Goal: Obtain resource: Download file/media

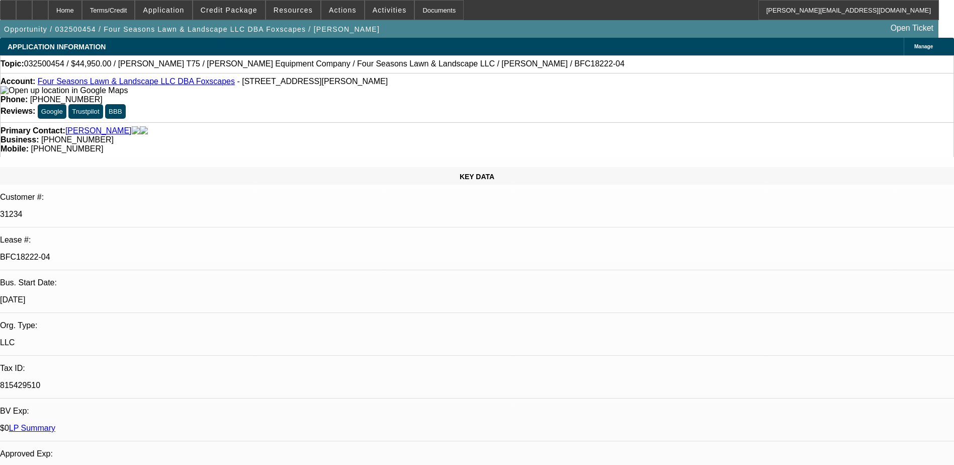
select select "0"
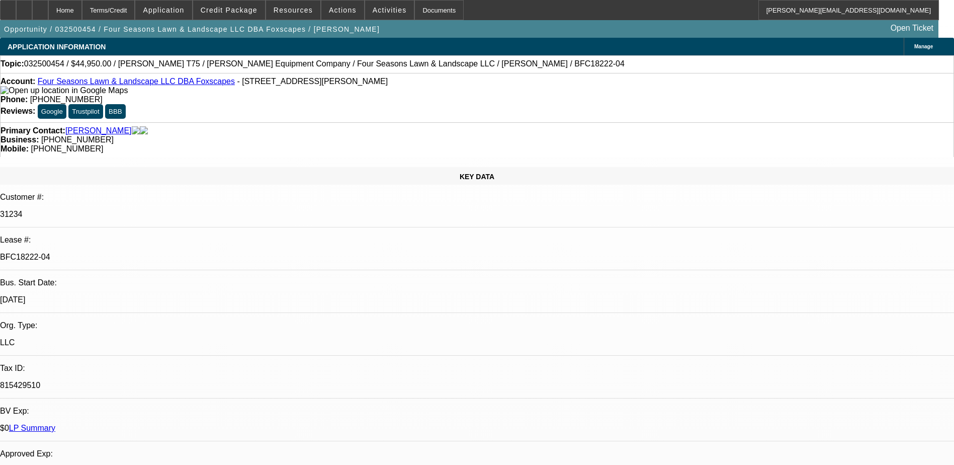
select select "0"
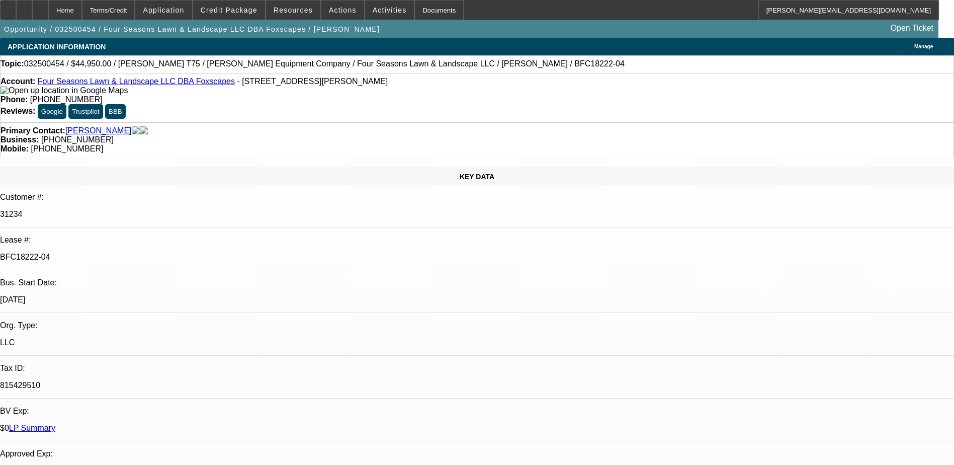
select select "0"
select select "1"
select select "6"
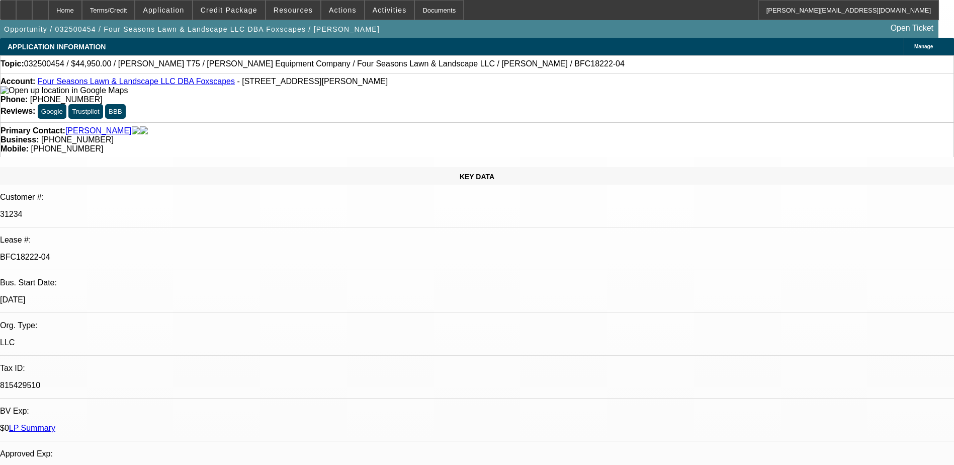
select select "1"
select select "6"
select select "1"
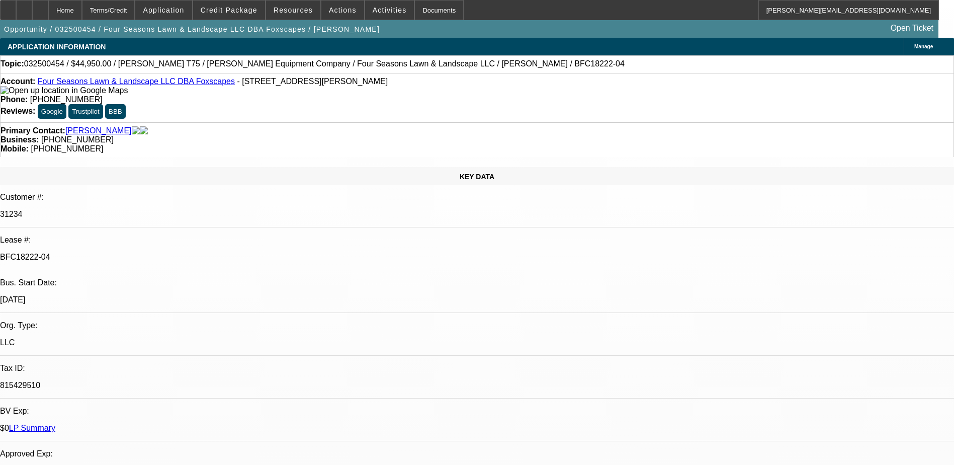
select select "6"
select select "1"
select select "6"
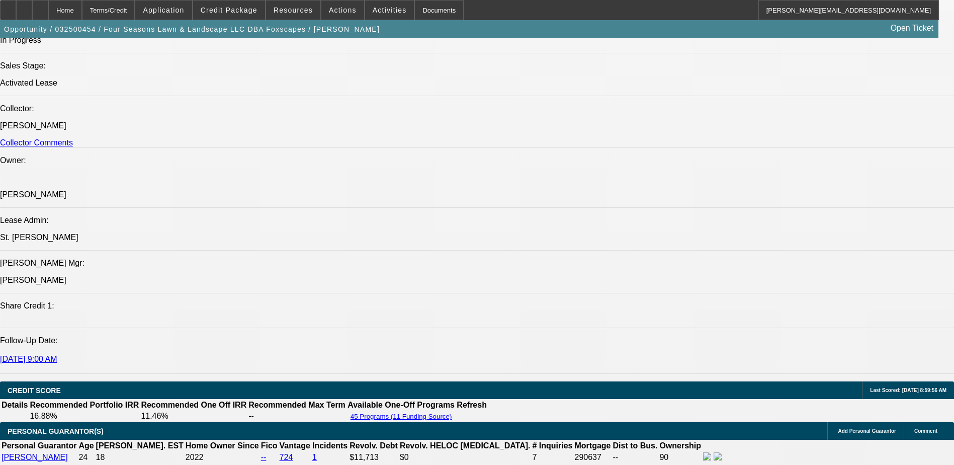
scroll to position [1056, 0]
